Goal: Information Seeking & Learning: Check status

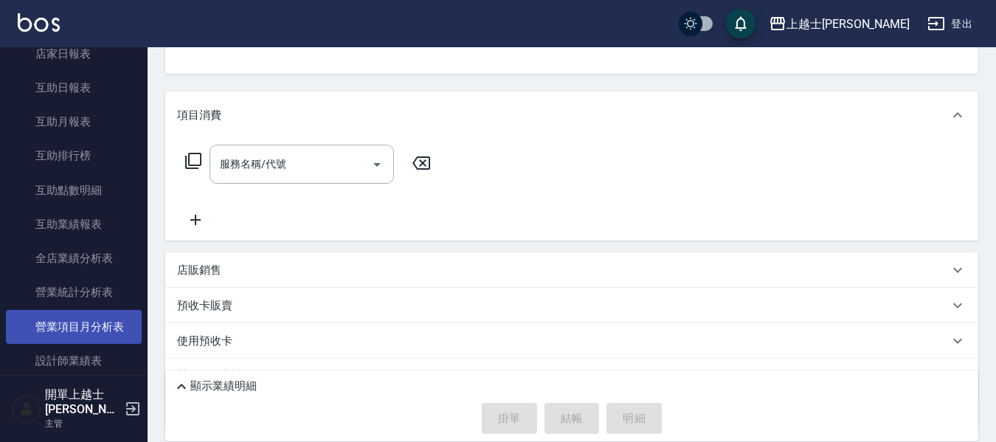
scroll to position [443, 0]
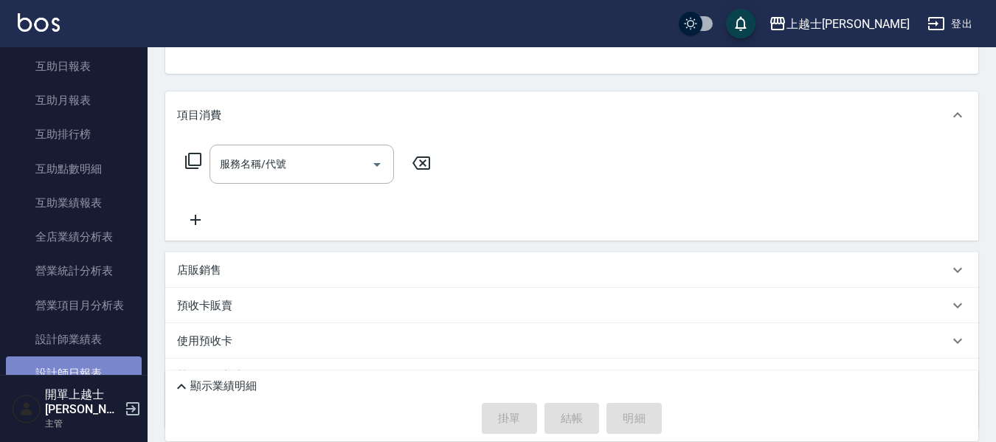
click at [98, 365] on link "設計師日報表" at bounding box center [74, 373] width 136 height 34
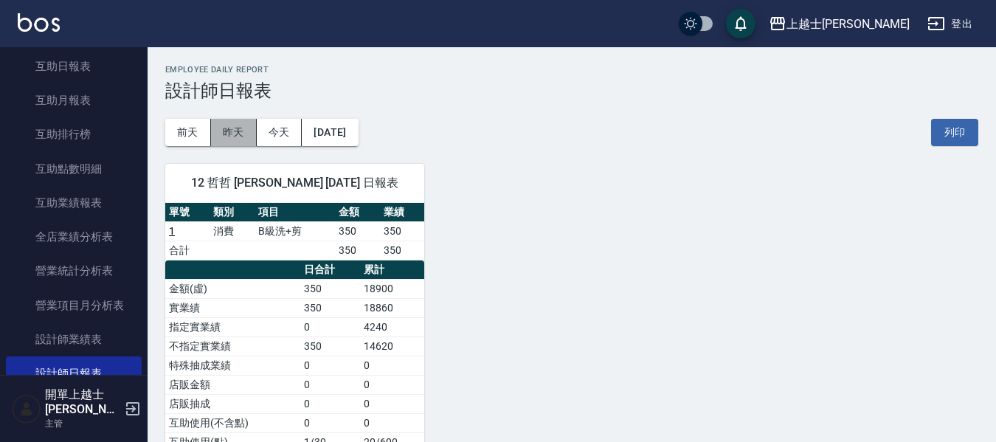
click at [235, 136] on button "昨天" at bounding box center [234, 132] width 46 height 27
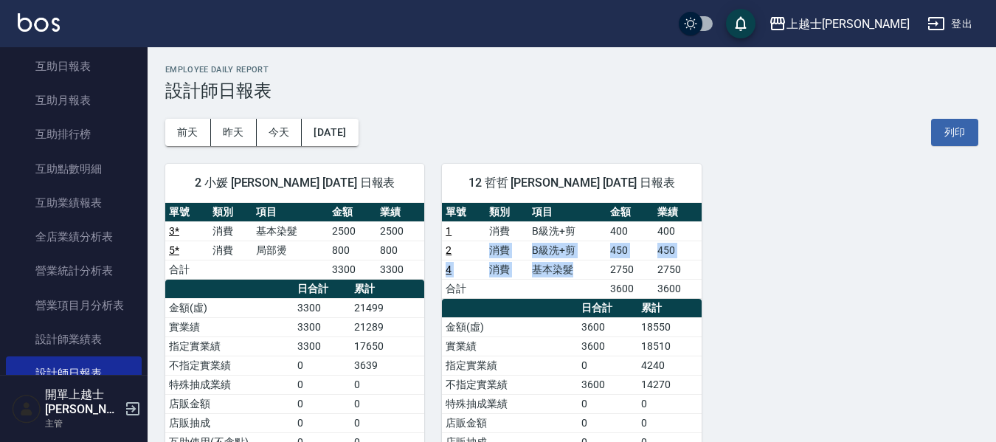
drag, startPoint x: 474, startPoint y: 258, endPoint x: 571, endPoint y: 260, distance: 97.4
click at [571, 260] on tbody "1 消費 B級洗+剪 400 400 2 消費 B級洗+剪 450 450 4 消費 基本染髮 2750 2750 合計 3600 3600" at bounding box center [571, 259] width 259 height 77
click at [590, 271] on td "基本染髮" at bounding box center [567, 269] width 78 height 19
click at [195, 137] on button "前天" at bounding box center [188, 132] width 46 height 27
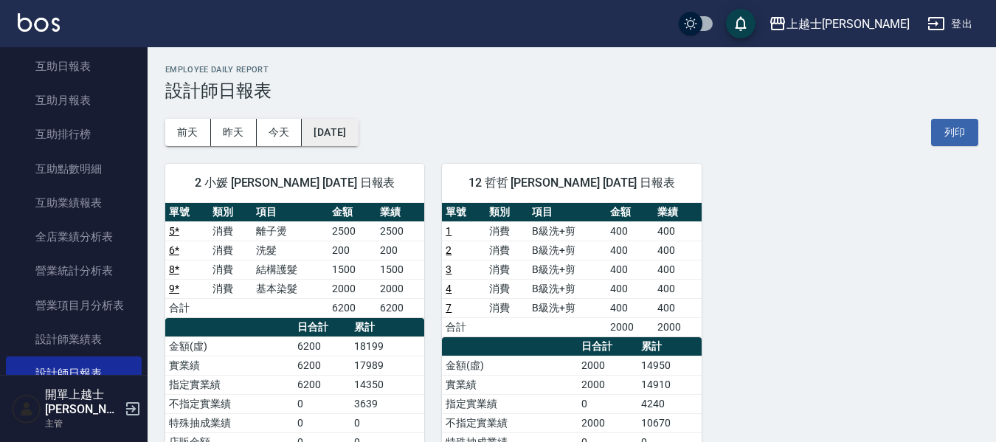
click at [334, 137] on button "[DATE]" at bounding box center [330, 132] width 56 height 27
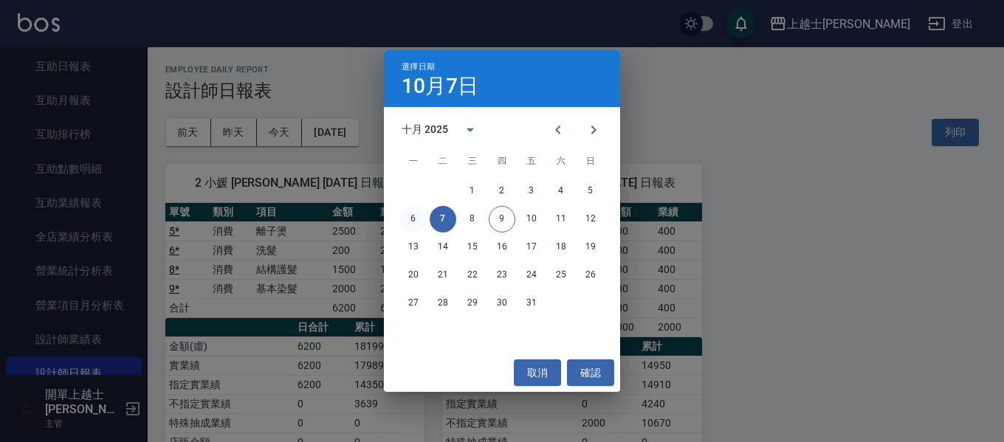
click at [407, 218] on button "6" at bounding box center [413, 219] width 27 height 27
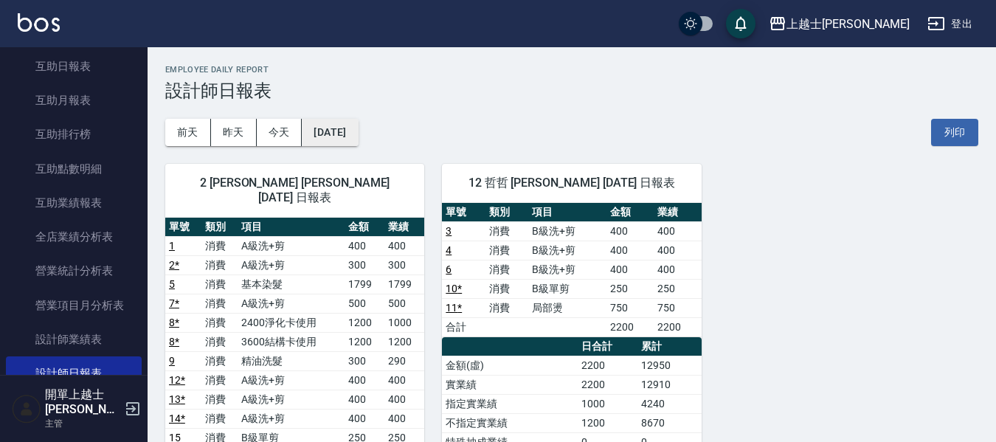
click at [327, 137] on button "[DATE]" at bounding box center [330, 132] width 56 height 27
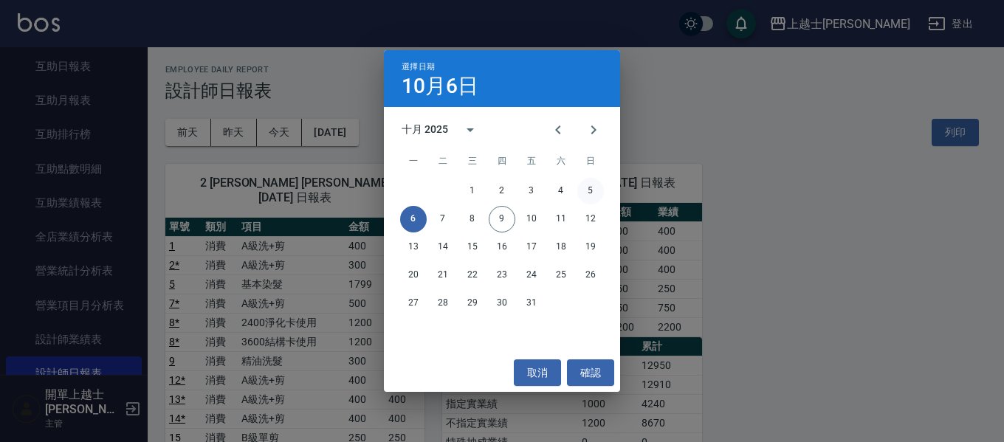
click at [592, 189] on button "5" at bounding box center [590, 191] width 27 height 27
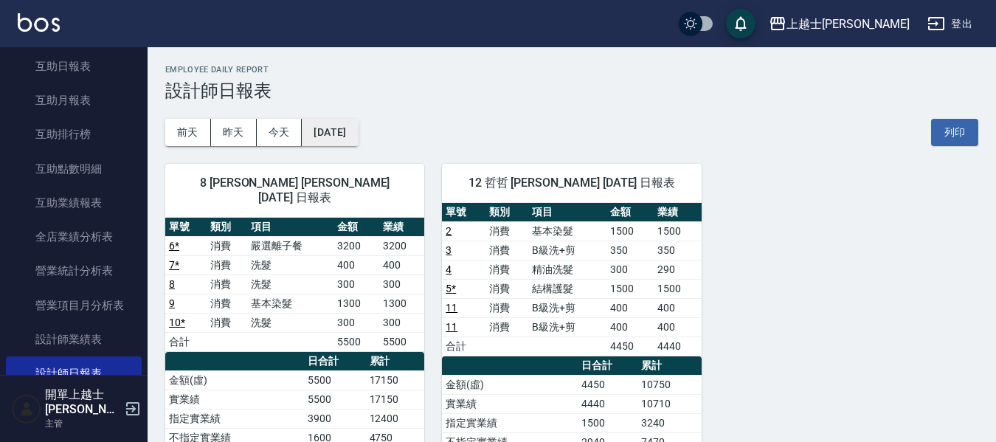
click at [335, 125] on button "[DATE]" at bounding box center [330, 132] width 56 height 27
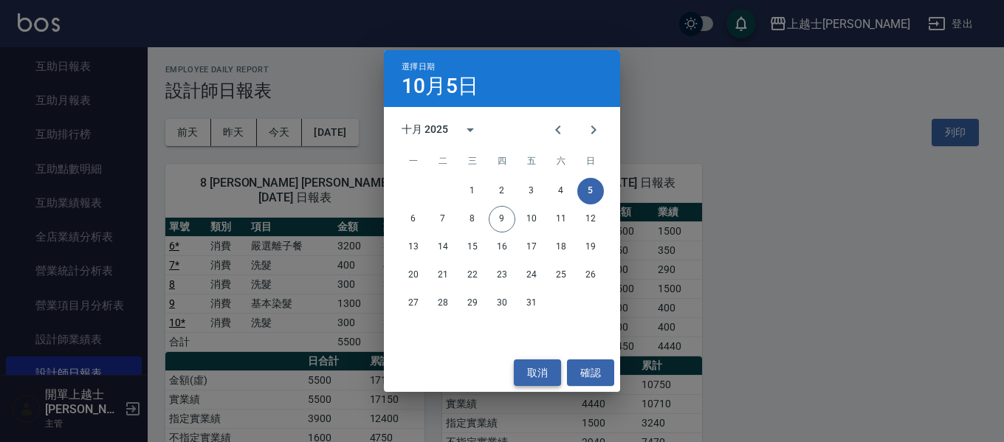
click at [528, 367] on button "取消" at bounding box center [537, 372] width 47 height 27
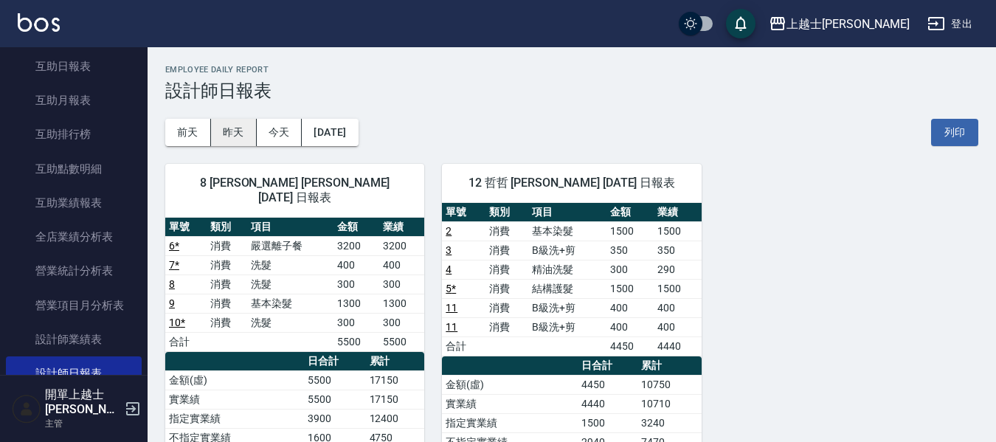
click at [224, 125] on button "昨天" at bounding box center [234, 132] width 46 height 27
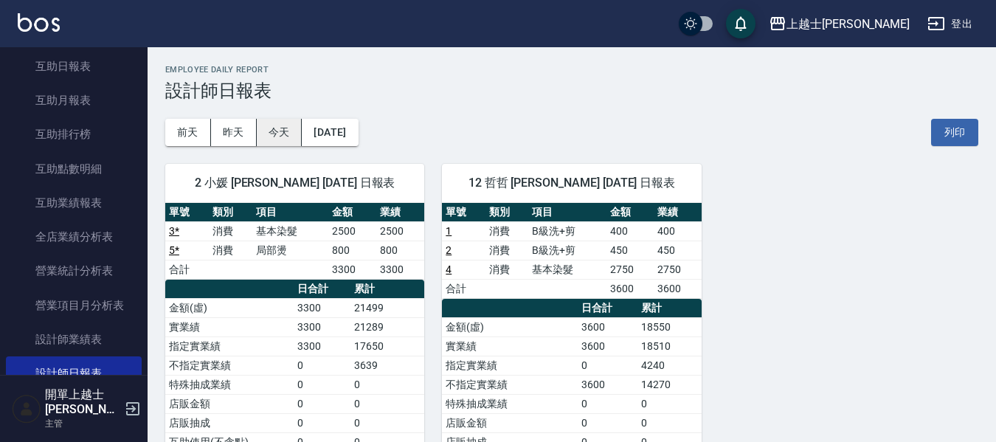
click at [275, 131] on button "今天" at bounding box center [280, 132] width 46 height 27
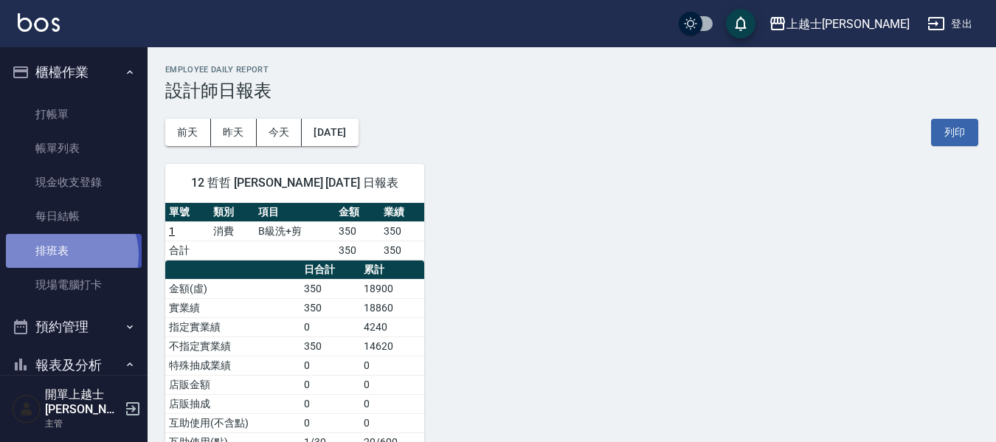
click at [65, 255] on link "排班表" at bounding box center [74, 251] width 136 height 34
